Goal: Task Accomplishment & Management: Complete application form

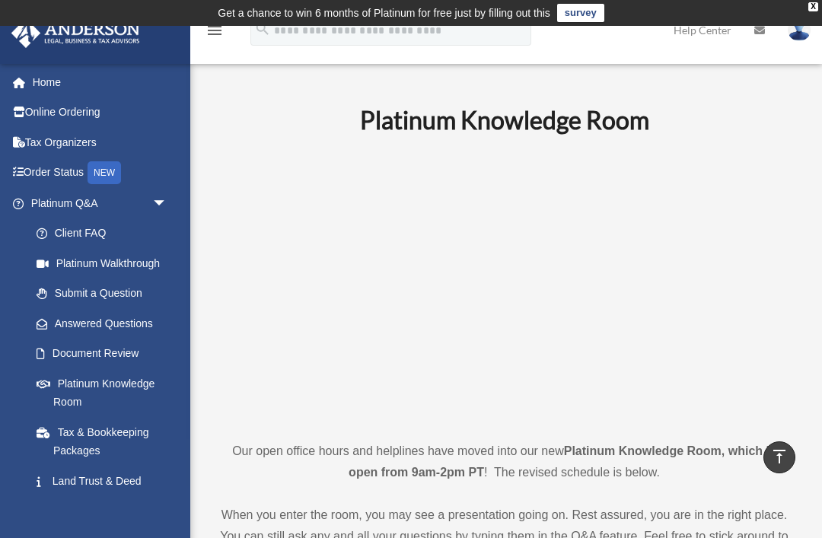
scroll to position [605, 0]
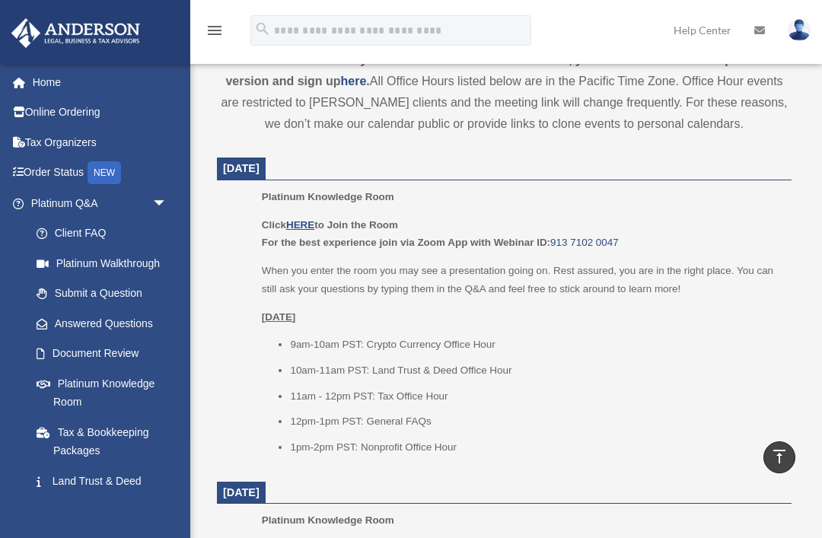
click at [129, 353] on link "Document Review" at bounding box center [105, 354] width 169 height 30
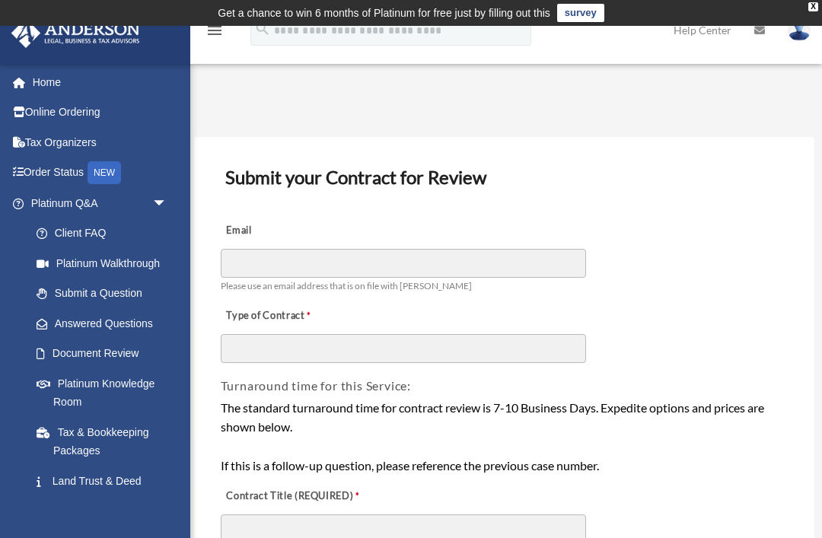
click at [71, 89] on link "Home" at bounding box center [101, 82] width 180 height 30
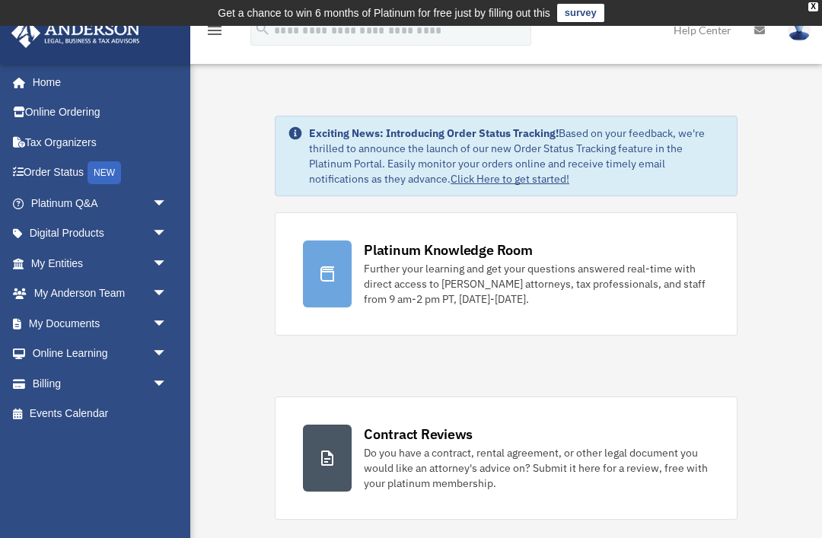
click at [156, 313] on span "arrow_drop_down" at bounding box center [167, 323] width 30 height 31
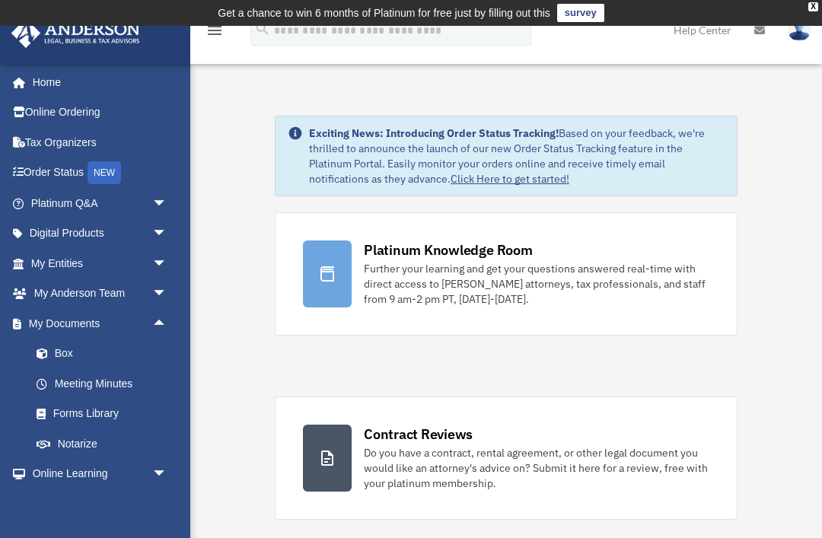
click at [159, 319] on span "arrow_drop_up" at bounding box center [167, 323] width 30 height 31
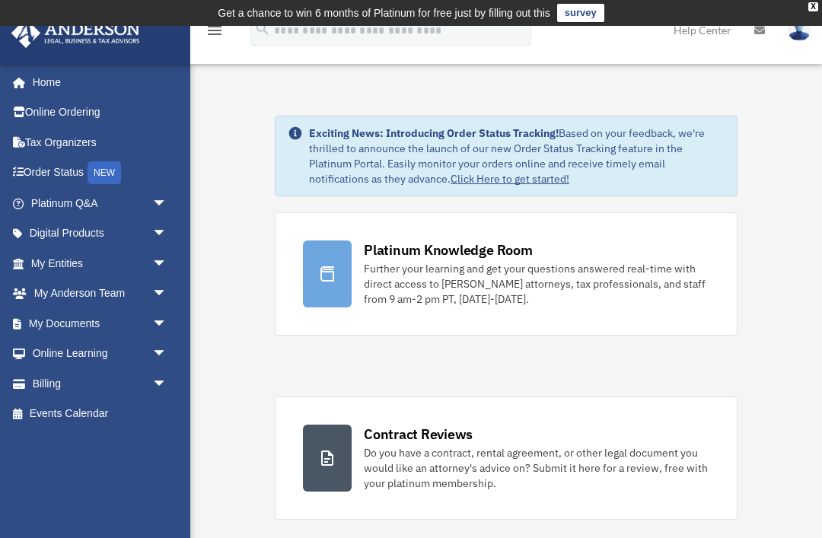
click at [164, 229] on span "arrow_drop_down" at bounding box center [167, 234] width 30 height 31
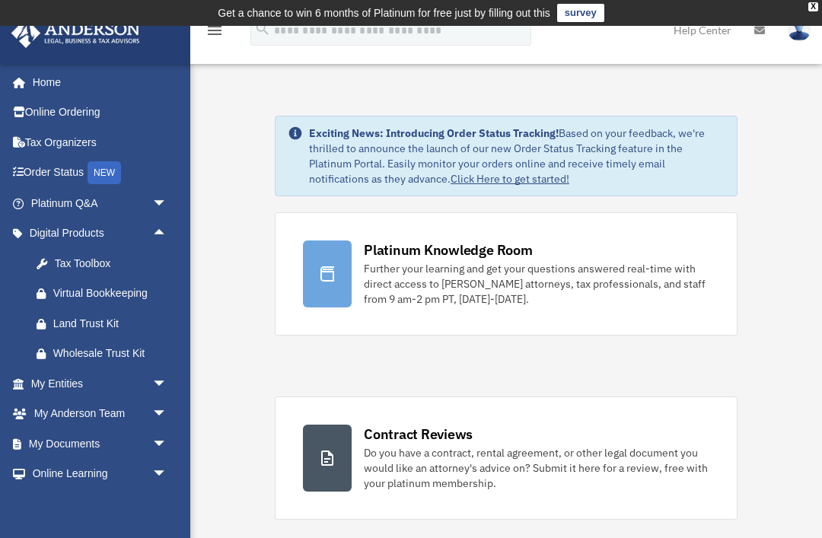
click at [165, 231] on span "arrow_drop_up" at bounding box center [167, 234] width 30 height 31
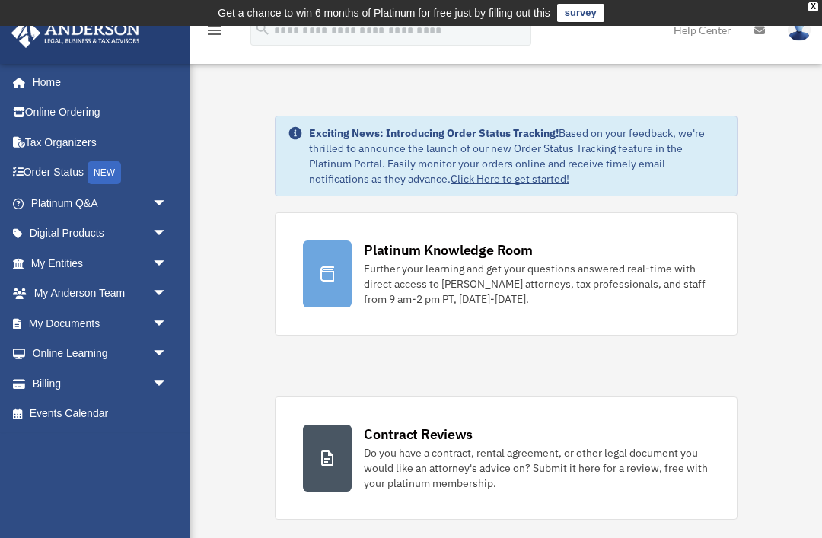
click at [164, 193] on span "arrow_drop_down" at bounding box center [167, 203] width 30 height 31
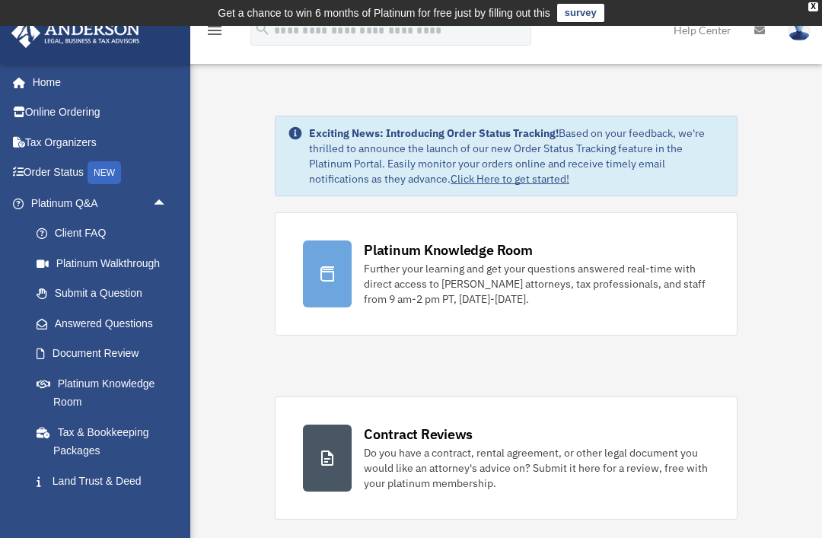
click at [167, 197] on span "arrow_drop_up" at bounding box center [167, 203] width 30 height 31
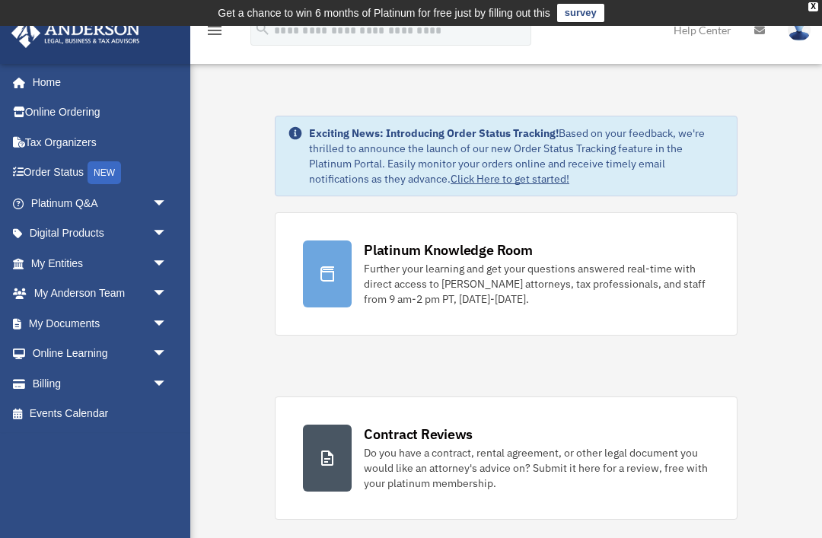
click at [157, 379] on span "arrow_drop_down" at bounding box center [167, 384] width 30 height 31
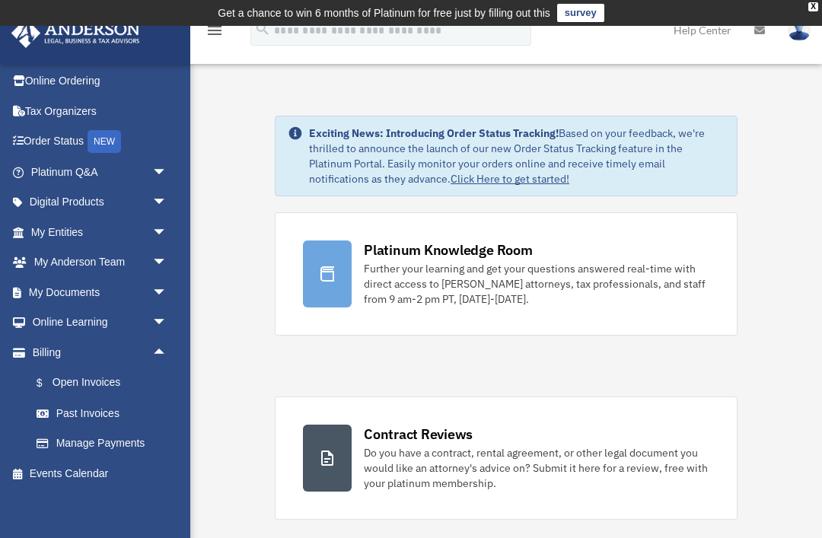
scroll to position [30, 0]
click at [158, 351] on span "arrow_drop_up" at bounding box center [167, 353] width 30 height 31
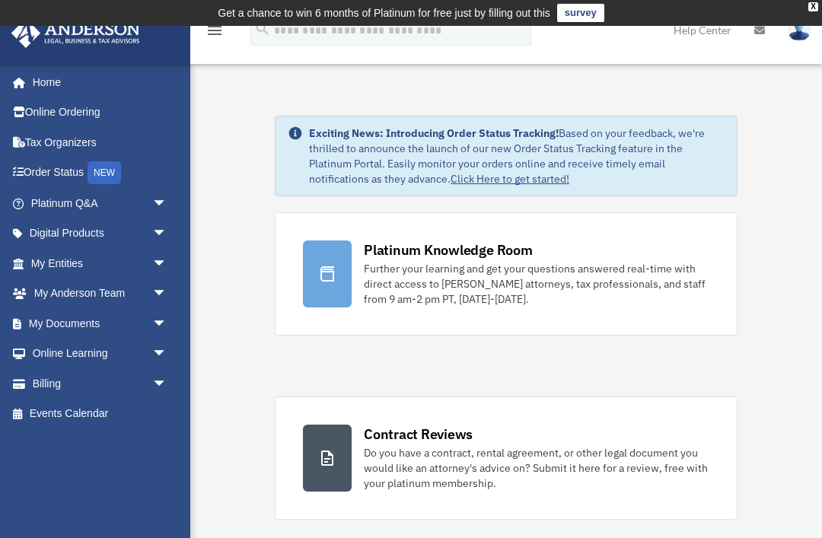
click at [152, 188] on span "arrow_drop_down" at bounding box center [167, 203] width 30 height 31
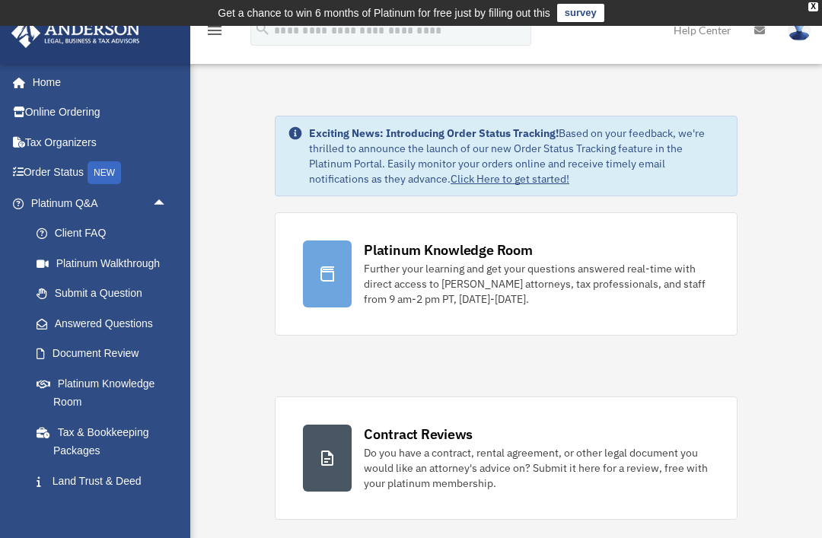
click at [123, 348] on link "Document Review" at bounding box center [105, 354] width 169 height 30
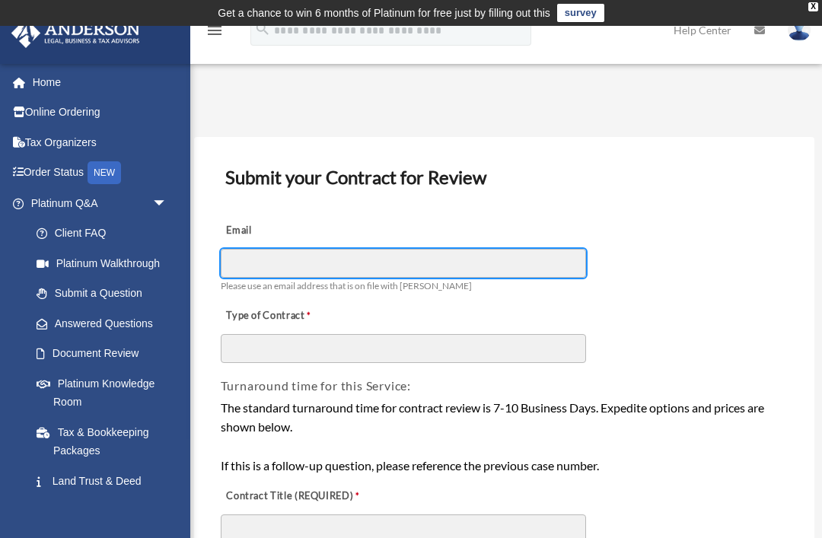
click at [445, 269] on input "Email" at bounding box center [403, 263] width 365 height 29
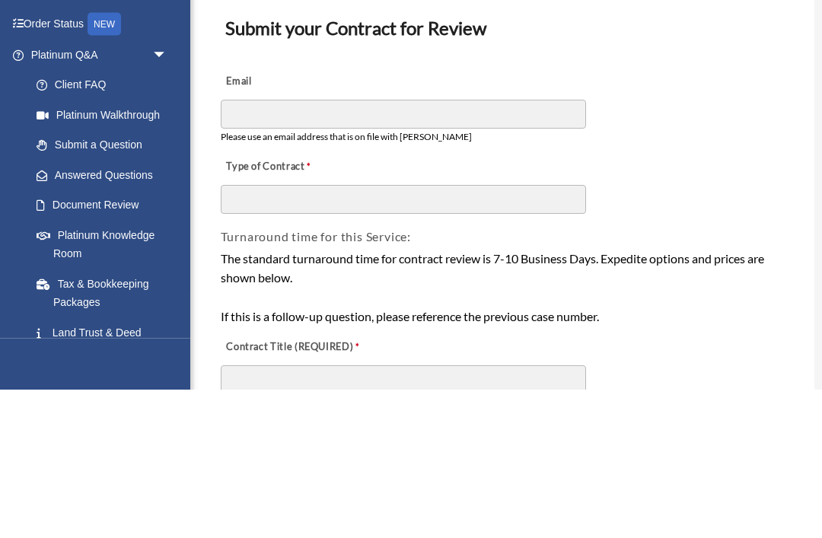
click at [626, 212] on div "Email Please use an email address that is on file with Anderson" at bounding box center [504, 254] width 571 height 85
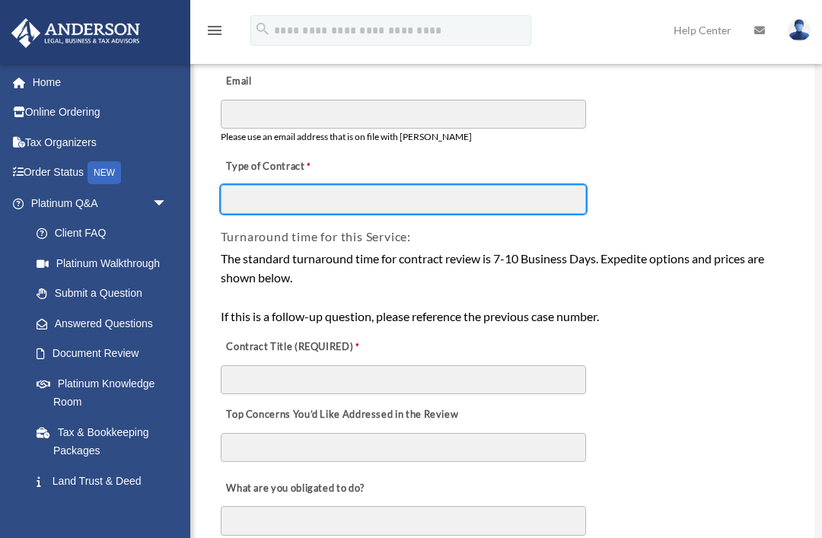
click at [520, 203] on input "Type of Contract" at bounding box center [403, 199] width 365 height 29
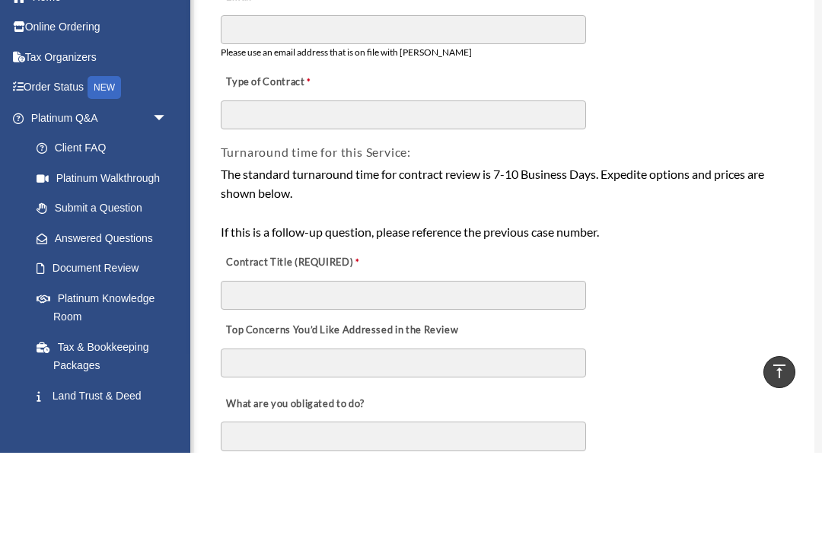
click at [522, 250] on div "The standard turnaround time for contract review is 7-10 Business Days. Expedit…" at bounding box center [505, 289] width 568 height 78
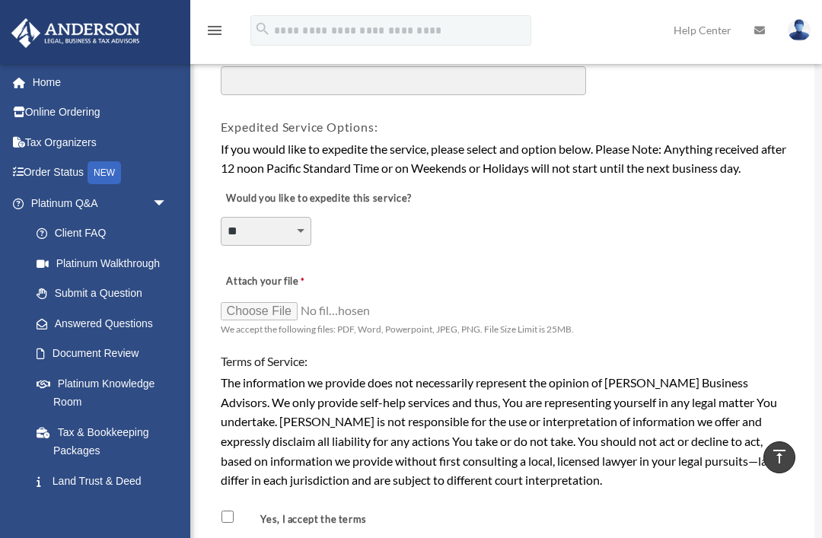
scroll to position [1078, 0]
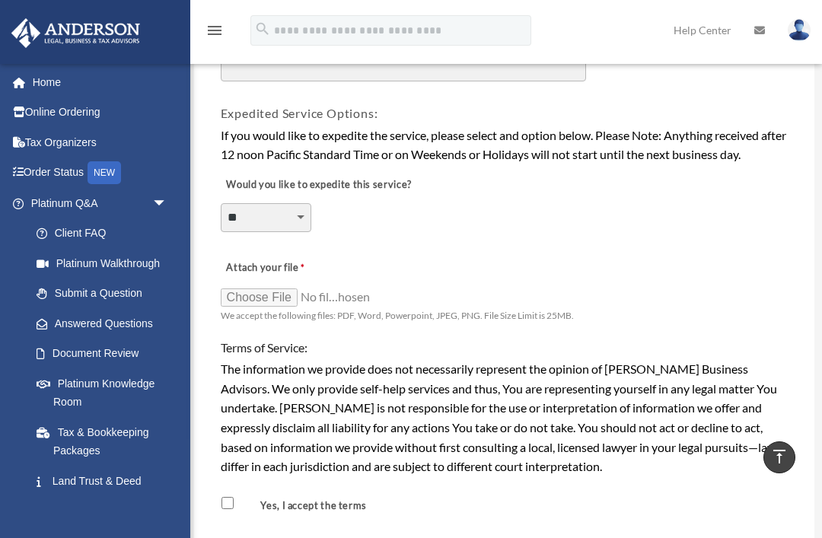
click at [31, 88] on link "Home" at bounding box center [101, 82] width 180 height 30
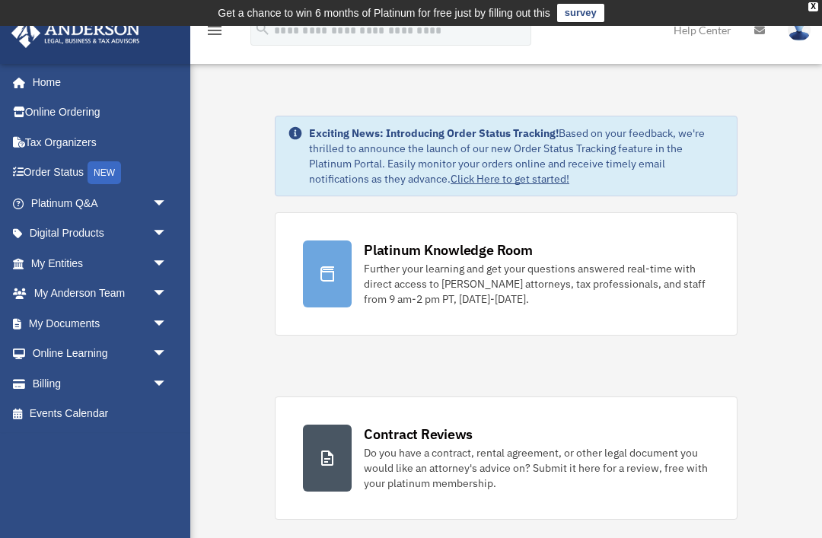
click at [40, 286] on link "My Anderson Team arrow_drop_down" at bounding box center [101, 294] width 180 height 30
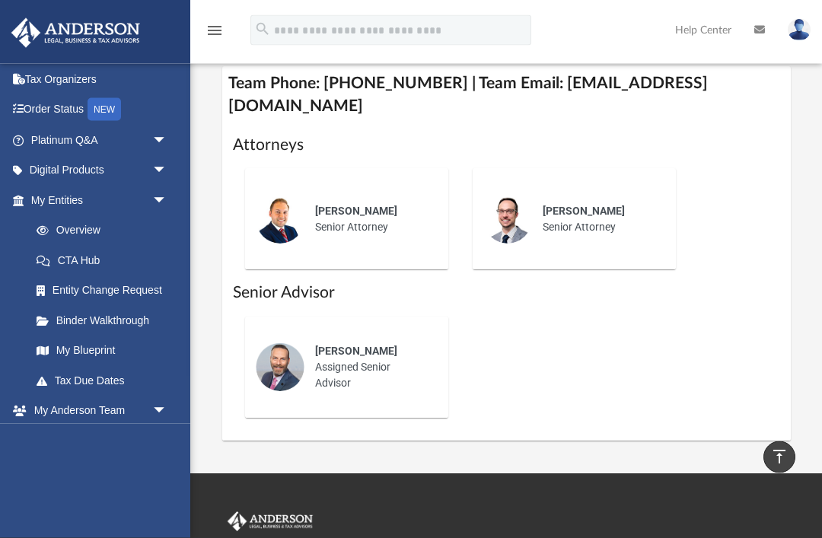
scroll to position [760, 0]
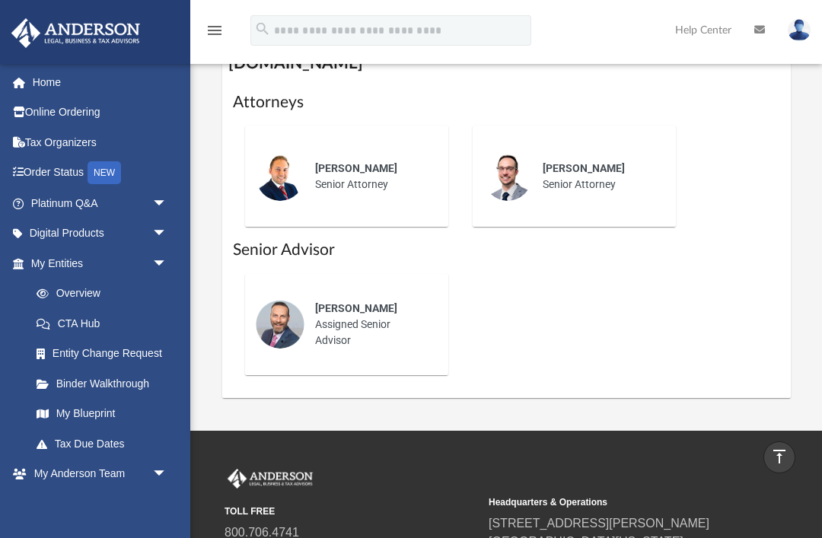
click at [129, 292] on link "Overview" at bounding box center [105, 294] width 169 height 30
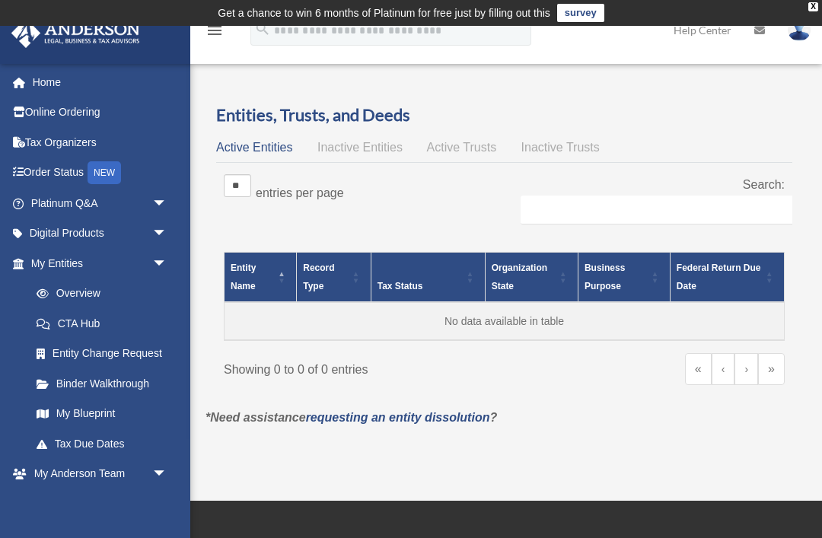
click at [37, 89] on link "Home" at bounding box center [101, 82] width 180 height 30
click at [789, 162] on div at bounding box center [504, 162] width 576 height 1
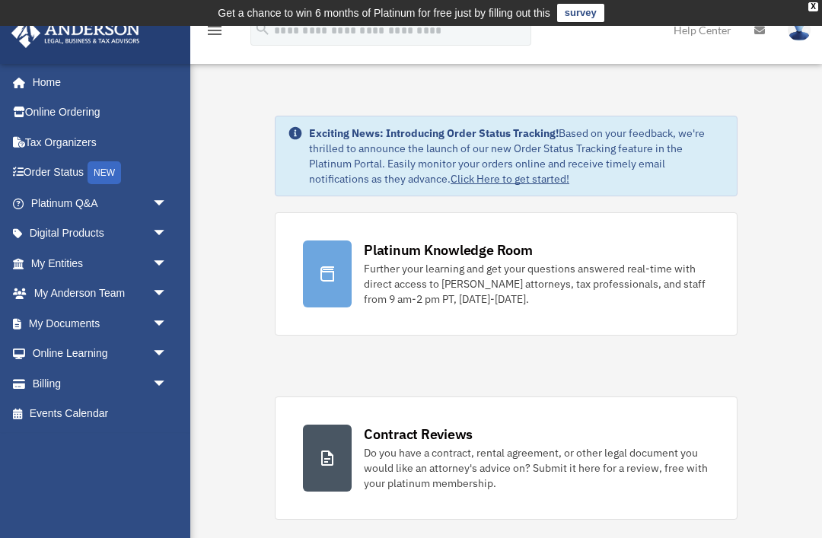
click at [161, 262] on span "arrow_drop_down" at bounding box center [167, 263] width 30 height 31
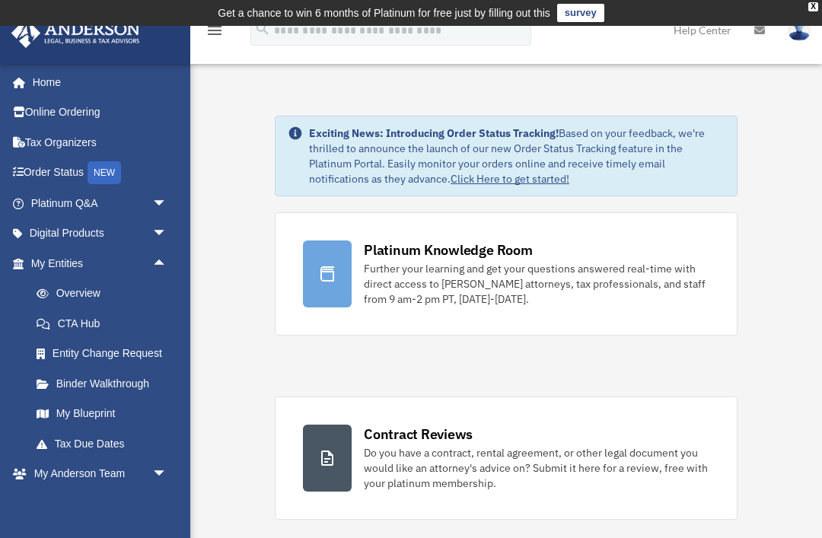
click at [161, 264] on span "arrow_drop_up" at bounding box center [167, 263] width 30 height 31
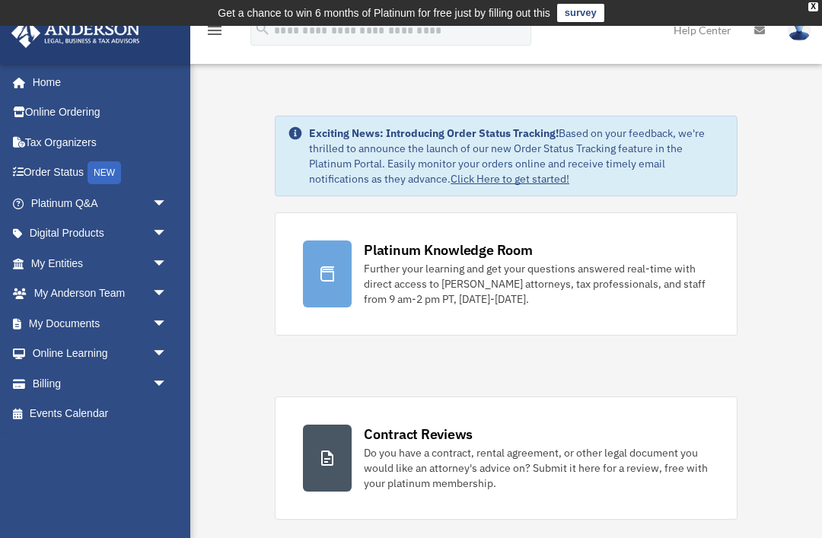
click at [171, 194] on span "arrow_drop_down" at bounding box center [167, 203] width 30 height 31
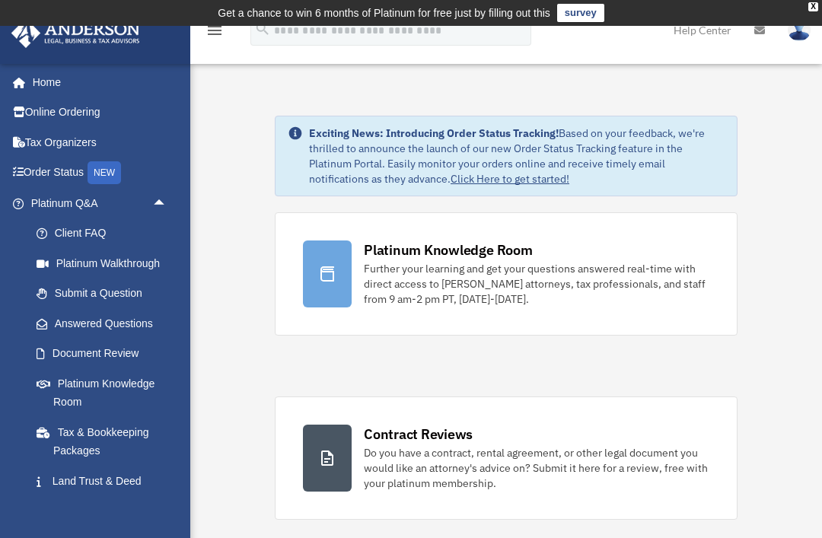
click at [171, 211] on span "arrow_drop_up" at bounding box center [167, 203] width 30 height 31
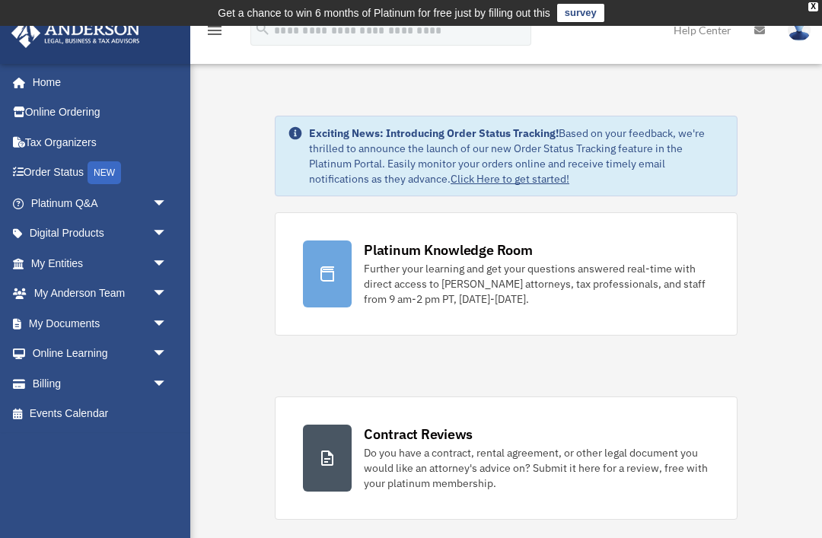
click at [67, 77] on link "Home" at bounding box center [97, 82] width 172 height 30
